Goal: Task Accomplishment & Management: Use online tool/utility

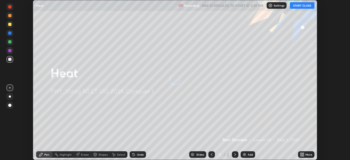
scroll to position [160, 350]
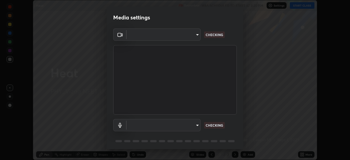
type input "c8c717a453bc6af87d0d9447014eaadff0a6dbce01dab39064dd32f4d5d90c45"
type input "default"
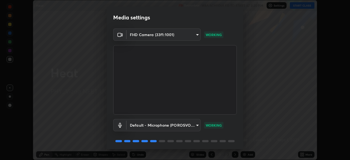
scroll to position [19, 0]
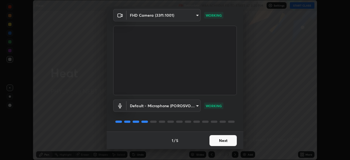
click at [222, 141] on button "Next" at bounding box center [222, 140] width 27 height 11
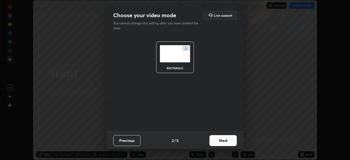
scroll to position [0, 0]
click at [223, 142] on button "Next" at bounding box center [222, 140] width 27 height 11
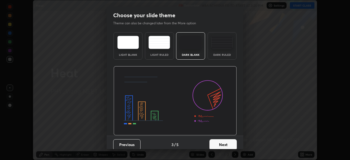
click at [224, 144] on button "Next" at bounding box center [222, 144] width 27 height 11
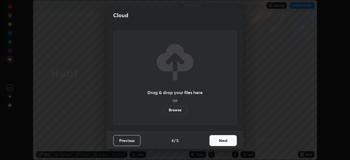
click at [222, 141] on button "Next" at bounding box center [222, 140] width 27 height 11
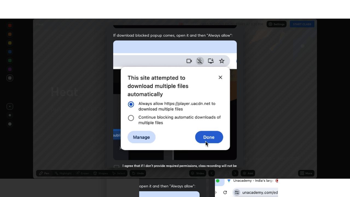
scroll to position [131, 0]
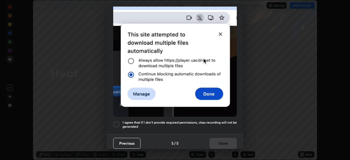
click at [117, 121] on div at bounding box center [116, 124] width 7 height 7
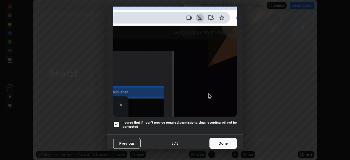
click at [220, 140] on button "Done" at bounding box center [222, 143] width 27 height 11
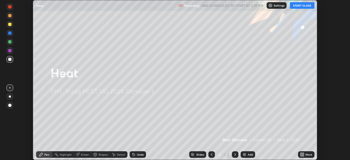
click at [304, 5] on button "START CLASS" at bounding box center [302, 5] width 25 height 7
click at [304, 154] on icon at bounding box center [302, 154] width 4 height 4
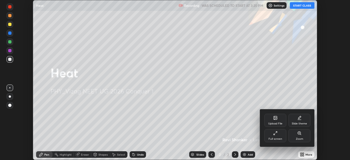
click at [285, 125] on div "Upload File" at bounding box center [275, 120] width 22 height 13
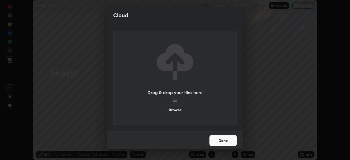
click at [232, 139] on button "Done" at bounding box center [222, 140] width 27 height 11
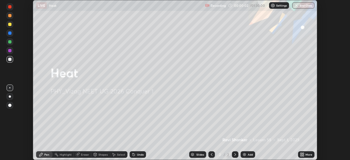
click at [308, 153] on div "More" at bounding box center [306, 154] width 16 height 7
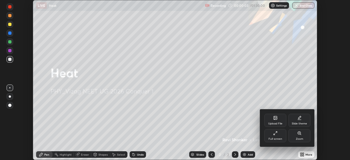
click at [279, 141] on div "Full screen" at bounding box center [275, 135] width 22 height 13
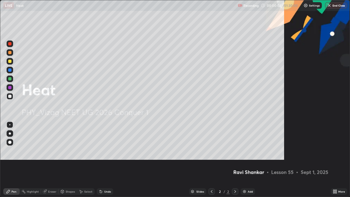
scroll to position [197, 350]
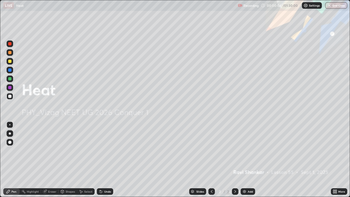
click at [249, 160] on div "Add" at bounding box center [250, 191] width 5 height 3
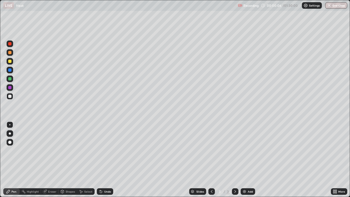
click at [12, 133] on div at bounding box center [10, 133] width 7 height 7
click at [10, 61] on div at bounding box center [9, 61] width 3 height 3
click at [67, 160] on div "Shapes" at bounding box center [70, 191] width 9 height 3
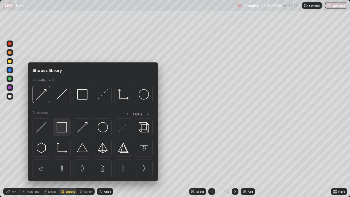
click at [63, 131] on img at bounding box center [62, 127] width 10 height 10
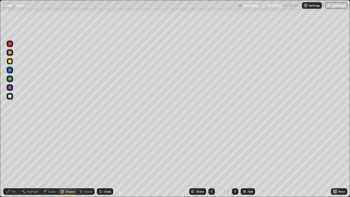
click at [66, 160] on div "Shapes" at bounding box center [70, 191] width 9 height 3
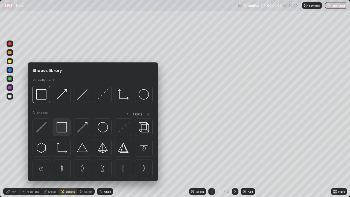
click at [63, 128] on img at bounding box center [62, 127] width 10 height 10
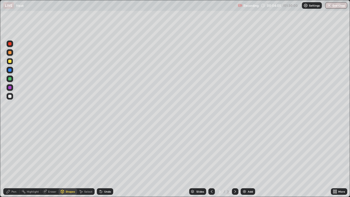
click at [14, 160] on div "Pen" at bounding box center [13, 191] width 5 height 3
click at [70, 160] on div "Shapes" at bounding box center [70, 191] width 9 height 3
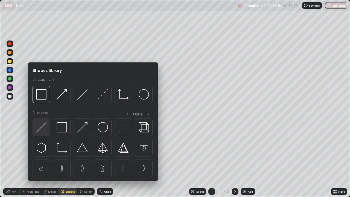
click at [43, 127] on img at bounding box center [41, 127] width 10 height 10
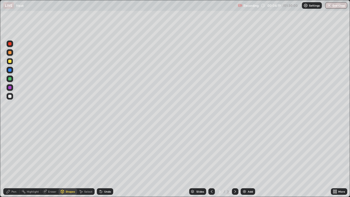
click at [11, 160] on div "Pen" at bounding box center [11, 191] width 16 height 7
click at [11, 141] on div at bounding box center [9, 142] width 3 height 3
click at [71, 160] on div "Shapes" at bounding box center [70, 191] width 9 height 3
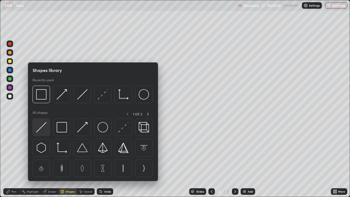
click at [45, 128] on img at bounding box center [41, 127] width 10 height 10
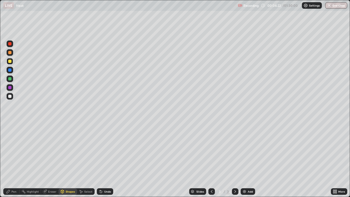
click at [104, 160] on div "Undo" at bounding box center [105, 191] width 16 height 7
click at [10, 95] on div at bounding box center [9, 96] width 3 height 3
click at [12, 160] on div "Pen" at bounding box center [13, 191] width 5 height 3
click at [10, 133] on div at bounding box center [10, 133] width 2 height 2
click at [68, 160] on div "Shapes" at bounding box center [70, 191] width 9 height 3
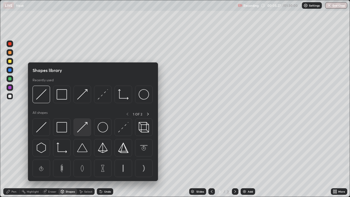
click at [85, 130] on img at bounding box center [82, 127] width 10 height 10
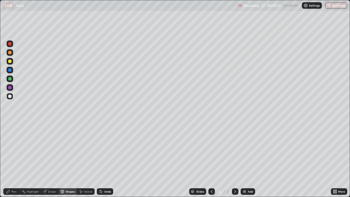
click at [11, 60] on div at bounding box center [9, 61] width 3 height 3
click at [12, 52] on div at bounding box center [10, 52] width 7 height 7
click at [14, 160] on div "Pen" at bounding box center [13, 191] width 5 height 3
click at [12, 46] on div at bounding box center [10, 43] width 7 height 7
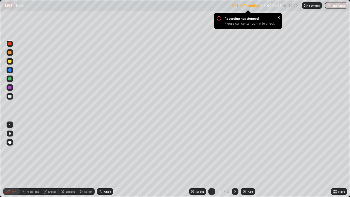
click at [12, 61] on div at bounding box center [10, 61] width 7 height 7
click at [69, 160] on div "Shapes" at bounding box center [70, 191] width 9 height 3
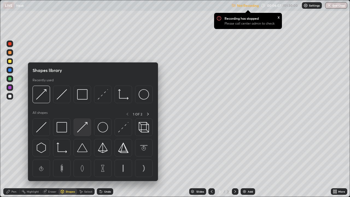
click at [86, 128] on img at bounding box center [82, 127] width 10 height 10
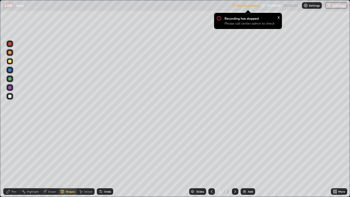
click at [107, 160] on div "Undo" at bounding box center [107, 191] width 7 height 3
click at [11, 80] on div at bounding box center [9, 78] width 3 height 3
click at [11, 160] on div "Pen" at bounding box center [13, 191] width 5 height 3
click at [278, 17] on div "x" at bounding box center [278, 17] width 2 height 6
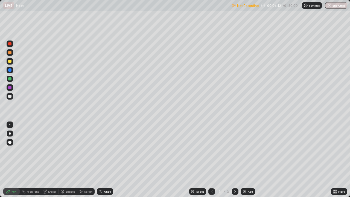
click at [232, 5] on img at bounding box center [234, 5] width 4 height 4
click at [303, 6] on img at bounding box center [305, 5] width 4 height 4
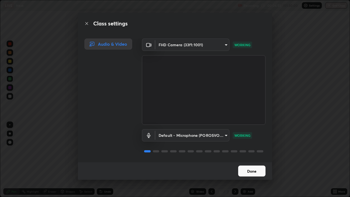
click at [255, 160] on button "Done" at bounding box center [251, 170] width 27 height 11
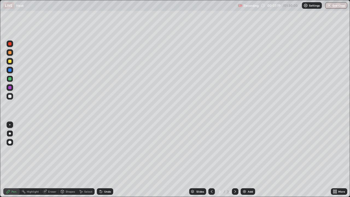
click at [70, 160] on div "Shapes" at bounding box center [70, 191] width 9 height 3
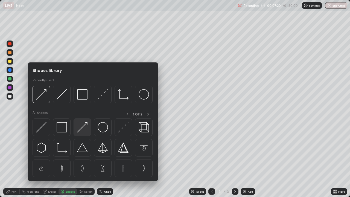
click at [86, 126] on img at bounding box center [82, 127] width 10 height 10
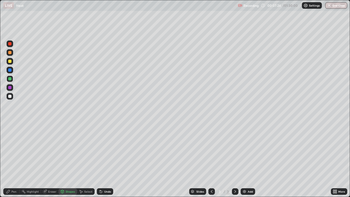
click at [15, 160] on div "Pen" at bounding box center [13, 191] width 5 height 3
click at [69, 160] on div "Shapes" at bounding box center [70, 191] width 9 height 3
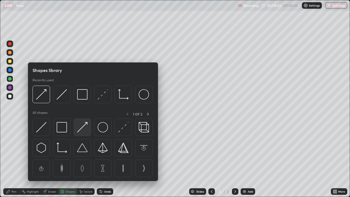
click at [86, 128] on img at bounding box center [82, 127] width 10 height 10
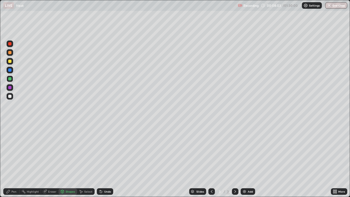
click at [13, 53] on div at bounding box center [10, 52] width 7 height 7
click at [13, 160] on div "Pen" at bounding box center [13, 191] width 5 height 3
click at [11, 79] on div at bounding box center [9, 78] width 3 height 3
click at [72, 160] on div "Shapes" at bounding box center [70, 191] width 9 height 3
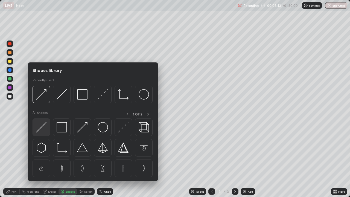
click at [44, 131] on img at bounding box center [41, 127] width 10 height 10
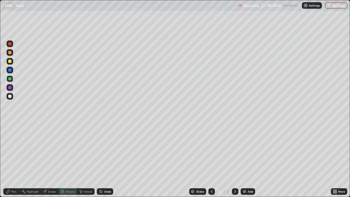
click at [10, 69] on div at bounding box center [9, 69] width 3 height 3
click at [14, 160] on div "Pen" at bounding box center [13, 191] width 5 height 3
click at [11, 97] on div at bounding box center [9, 96] width 3 height 3
click at [11, 52] on div at bounding box center [9, 52] width 3 height 3
click at [10, 45] on div at bounding box center [9, 43] width 3 height 3
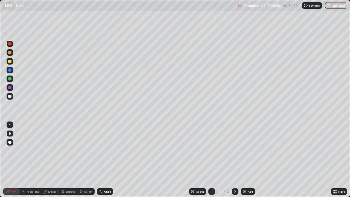
click at [13, 62] on div at bounding box center [10, 61] width 7 height 7
click at [9, 88] on div at bounding box center [9, 87] width 3 height 3
click at [66, 160] on div "Shapes" at bounding box center [70, 191] width 9 height 3
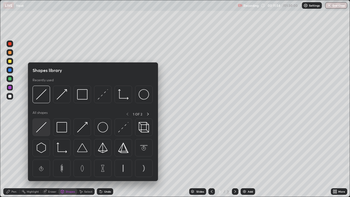
click at [45, 127] on img at bounding box center [41, 127] width 10 height 10
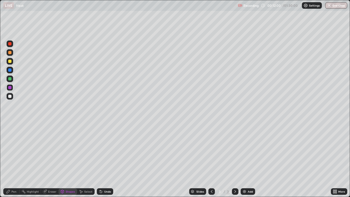
click at [13, 160] on div "Pen" at bounding box center [13, 191] width 5 height 3
click at [10, 96] on div at bounding box center [9, 96] width 3 height 3
click at [72, 160] on div "Shapes" at bounding box center [67, 191] width 19 height 7
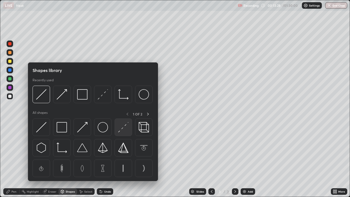
click at [127, 129] on img at bounding box center [123, 127] width 10 height 10
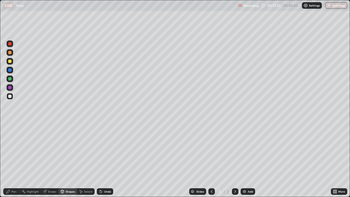
click at [18, 160] on div "Pen" at bounding box center [11, 191] width 16 height 7
click at [12, 60] on div at bounding box center [10, 61] width 7 height 7
click at [12, 87] on div at bounding box center [10, 87] width 7 height 7
click at [102, 160] on div "Undo" at bounding box center [105, 191] width 16 height 7
click at [102, 160] on icon at bounding box center [101, 191] width 4 height 4
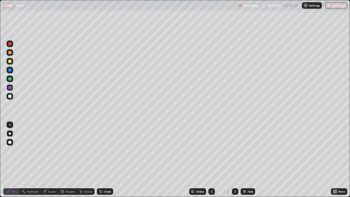
click at [11, 61] on div at bounding box center [9, 61] width 3 height 3
click at [248, 160] on div "Add" at bounding box center [250, 191] width 5 height 3
click at [73, 160] on div "Shapes" at bounding box center [70, 191] width 9 height 3
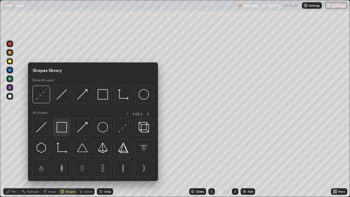
click at [65, 130] on img at bounding box center [62, 127] width 10 height 10
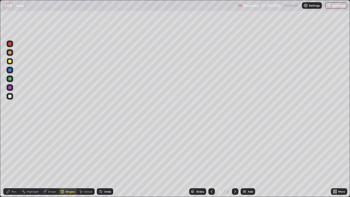
click at [12, 98] on div at bounding box center [10, 96] width 7 height 7
click at [67, 160] on div "Shapes" at bounding box center [70, 191] width 9 height 3
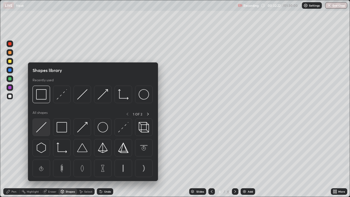
click at [45, 128] on img at bounding box center [41, 127] width 10 height 10
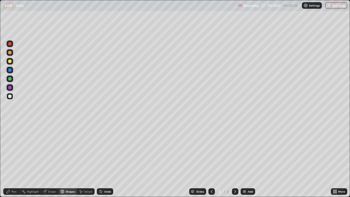
click at [11, 62] on div at bounding box center [9, 61] width 3 height 3
click at [13, 160] on div "Pen" at bounding box center [13, 191] width 5 height 3
click at [13, 69] on div at bounding box center [10, 70] width 7 height 7
click at [68, 160] on div "Shapes" at bounding box center [70, 191] width 9 height 3
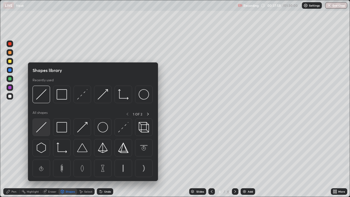
click at [45, 130] on img at bounding box center [41, 127] width 10 height 10
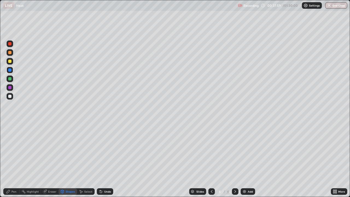
click at [10, 79] on div at bounding box center [9, 78] width 3 height 3
click at [13, 160] on div "Pen" at bounding box center [13, 191] width 5 height 3
click at [71, 160] on div "Shapes" at bounding box center [70, 191] width 9 height 3
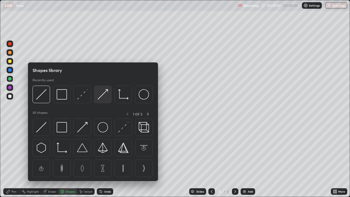
click at [104, 97] on img at bounding box center [103, 94] width 10 height 10
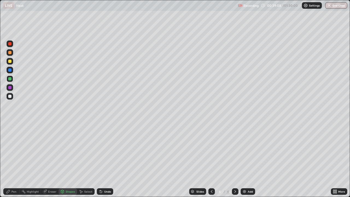
click at [10, 52] on div at bounding box center [9, 52] width 3 height 3
click at [70, 160] on div "Shapes" at bounding box center [70, 191] width 9 height 3
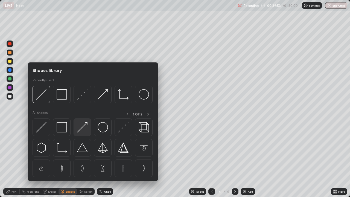
click at [84, 134] on div at bounding box center [82, 126] width 17 height 17
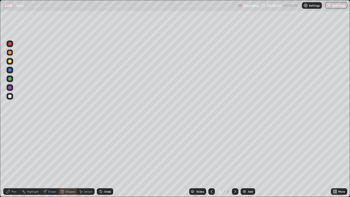
click at [9, 160] on icon at bounding box center [8, 191] width 4 height 4
click at [69, 160] on div "Shapes" at bounding box center [70, 191] width 9 height 3
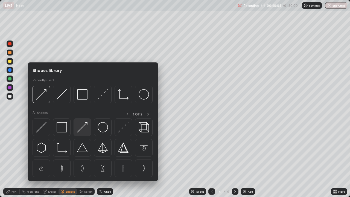
click at [84, 130] on img at bounding box center [82, 127] width 10 height 10
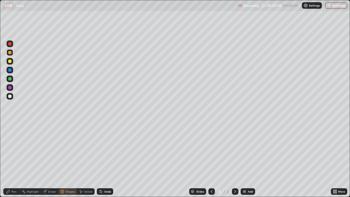
click at [15, 160] on div "Pen" at bounding box center [13, 191] width 5 height 3
click at [70, 160] on div "Shapes" at bounding box center [70, 191] width 9 height 3
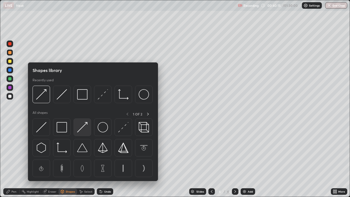
click at [84, 130] on img at bounding box center [82, 127] width 10 height 10
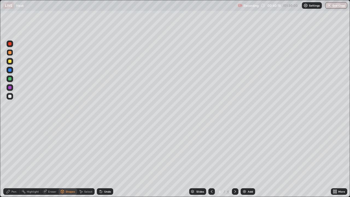
click at [66, 160] on div "Shapes" at bounding box center [67, 191] width 19 height 7
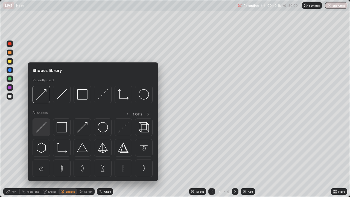
click at [43, 127] on img at bounding box center [41, 127] width 10 height 10
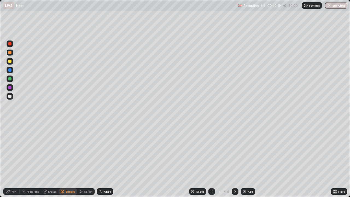
click at [10, 87] on div at bounding box center [9, 87] width 3 height 3
click at [11, 160] on div "Pen" at bounding box center [13, 191] width 5 height 3
click at [10, 97] on div at bounding box center [9, 96] width 3 height 3
click at [66, 160] on div "Shapes" at bounding box center [70, 191] width 9 height 3
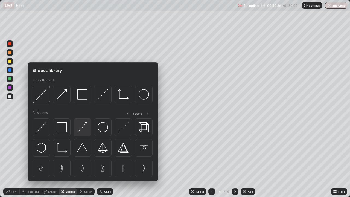
click at [84, 129] on img at bounding box center [82, 127] width 10 height 10
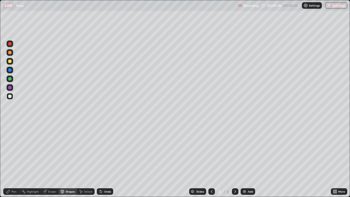
click at [11, 160] on div "Pen" at bounding box center [13, 191] width 5 height 3
click at [10, 52] on div at bounding box center [9, 52] width 3 height 3
click at [10, 60] on div at bounding box center [9, 61] width 3 height 3
click at [100, 160] on icon at bounding box center [101, 192] width 2 height 2
click at [249, 160] on div "Add" at bounding box center [250, 191] width 5 height 3
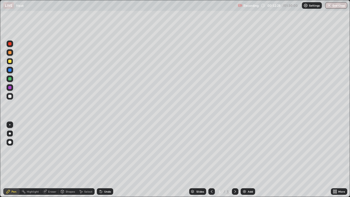
click at [9, 99] on div at bounding box center [10, 96] width 7 height 7
click at [9, 62] on div at bounding box center [9, 61] width 3 height 3
click at [246, 160] on img at bounding box center [244, 191] width 4 height 4
click at [69, 160] on div "Shapes" at bounding box center [67, 191] width 19 height 7
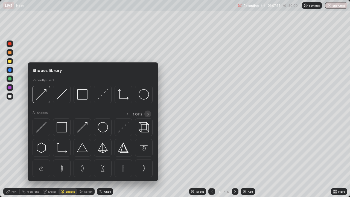
click at [148, 114] on icon at bounding box center [148, 114] width 4 height 4
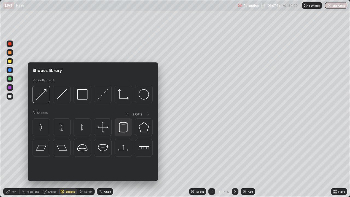
click at [122, 131] on img at bounding box center [123, 127] width 10 height 10
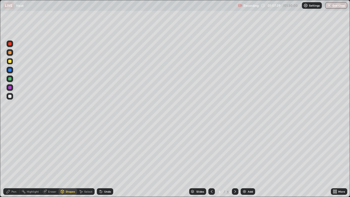
click at [84, 160] on div "Select" at bounding box center [88, 191] width 8 height 3
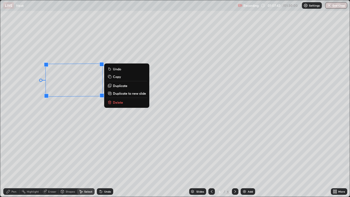
click at [56, 134] on div "270 ° Undo Copy Duplicate Duplicate to new slide Delete" at bounding box center [174, 98] width 349 height 196
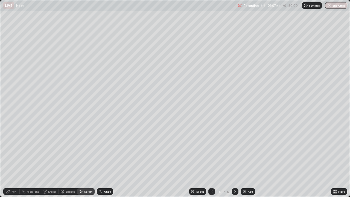
click at [11, 160] on div "Pen" at bounding box center [11, 191] width 16 height 7
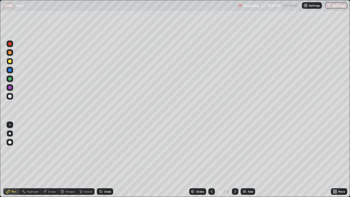
click at [68, 160] on div "Shapes" at bounding box center [70, 191] width 9 height 3
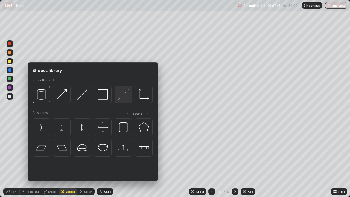
click at [122, 97] on img at bounding box center [123, 94] width 10 height 10
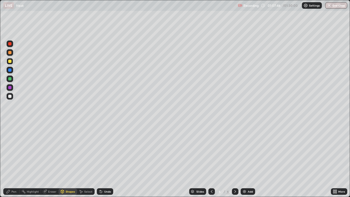
click at [12, 89] on div at bounding box center [10, 87] width 7 height 7
click at [8, 160] on icon at bounding box center [8, 191] width 3 height 3
click at [12, 96] on div at bounding box center [10, 96] width 7 height 7
click at [110, 160] on div "Undo" at bounding box center [105, 191] width 16 height 7
click at [109, 160] on div "Undo" at bounding box center [105, 191] width 16 height 7
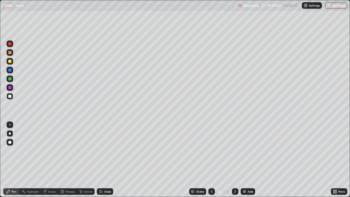
click at [110, 160] on div "Undo" at bounding box center [105, 191] width 16 height 7
click at [252, 160] on div "Add" at bounding box center [250, 191] width 5 height 3
click at [73, 160] on div "Shapes" at bounding box center [70, 191] width 9 height 3
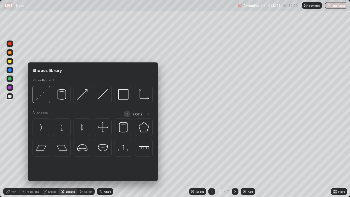
click at [127, 115] on icon at bounding box center [127, 114] width 2 height 3
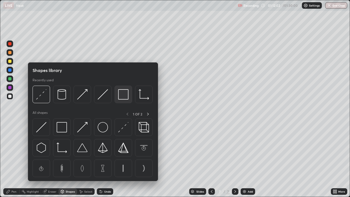
click at [122, 96] on img at bounding box center [123, 94] width 10 height 10
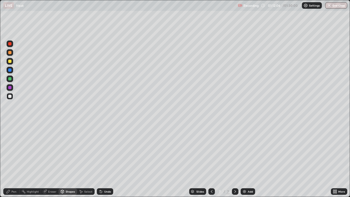
click at [71, 160] on div "Shapes" at bounding box center [70, 191] width 9 height 3
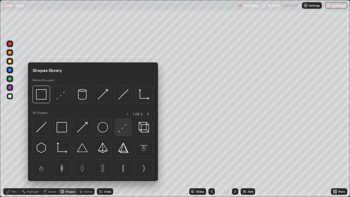
click at [125, 131] on img at bounding box center [123, 127] width 10 height 10
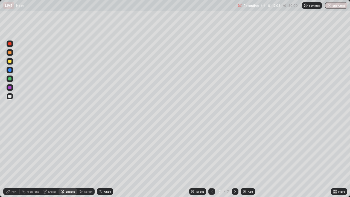
click at [12, 80] on div at bounding box center [10, 78] width 7 height 7
click at [16, 160] on div "Pen" at bounding box center [11, 191] width 16 height 7
click at [12, 52] on div at bounding box center [10, 52] width 7 height 7
click at [70, 160] on div "Shapes" at bounding box center [70, 191] width 9 height 3
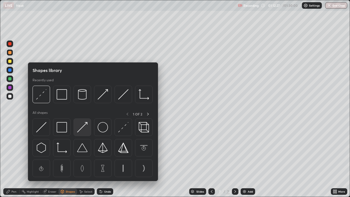
click at [86, 129] on img at bounding box center [82, 127] width 10 height 10
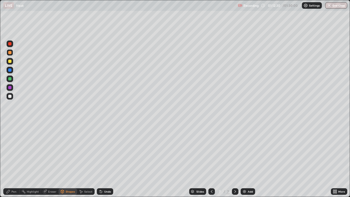
click at [15, 160] on div "Pen" at bounding box center [13, 191] width 5 height 3
click at [71, 160] on div "Shapes" at bounding box center [70, 191] width 9 height 3
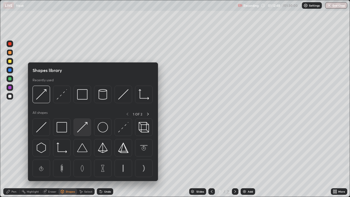
click at [88, 127] on div at bounding box center [82, 126] width 17 height 17
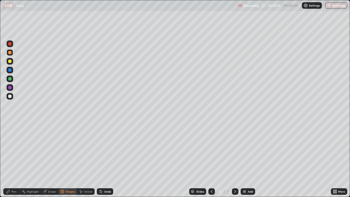
click at [12, 160] on div "Pen" at bounding box center [13, 191] width 5 height 3
click at [69, 160] on div "Shapes" at bounding box center [70, 191] width 9 height 3
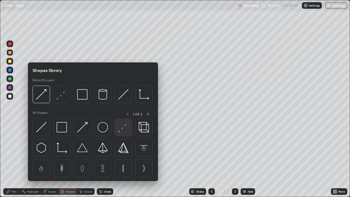
click at [124, 127] on img at bounding box center [123, 127] width 10 height 10
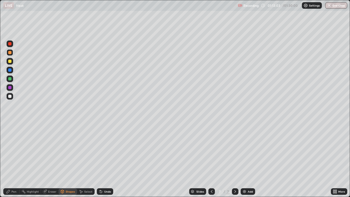
click at [14, 160] on div "Pen" at bounding box center [13, 191] width 5 height 3
click at [54, 160] on div "Eraser" at bounding box center [49, 191] width 17 height 7
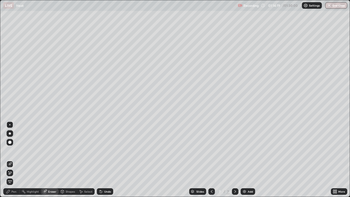
click at [65, 160] on div "Shapes" at bounding box center [67, 191] width 19 height 7
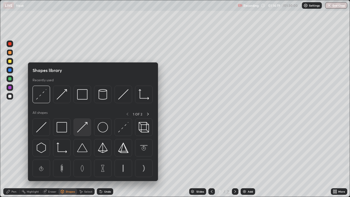
click at [83, 130] on img at bounding box center [82, 127] width 10 height 10
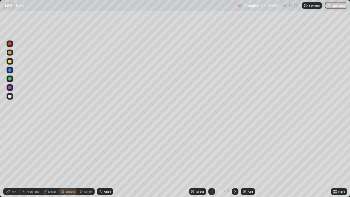
click at [14, 160] on div "Pen" at bounding box center [13, 191] width 5 height 3
click at [69, 160] on div "Shapes" at bounding box center [70, 191] width 9 height 3
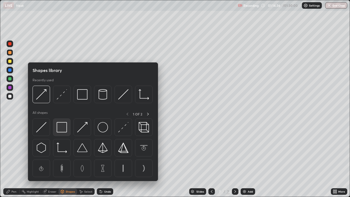
click at [65, 130] on img at bounding box center [62, 127] width 10 height 10
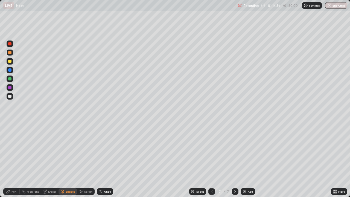
click at [10, 96] on div at bounding box center [9, 96] width 3 height 3
click at [51, 160] on div "Eraser" at bounding box center [52, 191] width 8 height 3
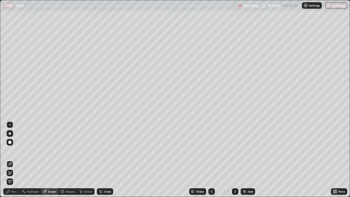
click at [16, 160] on div "Pen" at bounding box center [13, 191] width 5 height 3
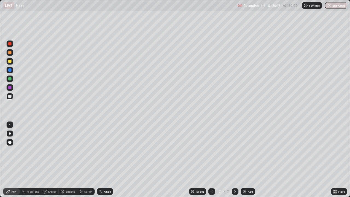
click at [336, 8] on button "End Class" at bounding box center [336, 5] width 22 height 7
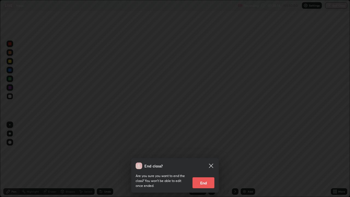
click at [204, 160] on button "End" at bounding box center [203, 182] width 22 height 11
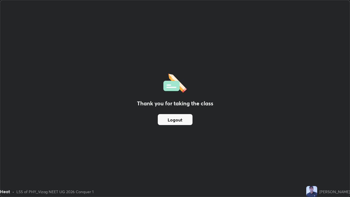
click at [170, 121] on button "Logout" at bounding box center [175, 119] width 35 height 11
